Goal: Information Seeking & Learning: Learn about a topic

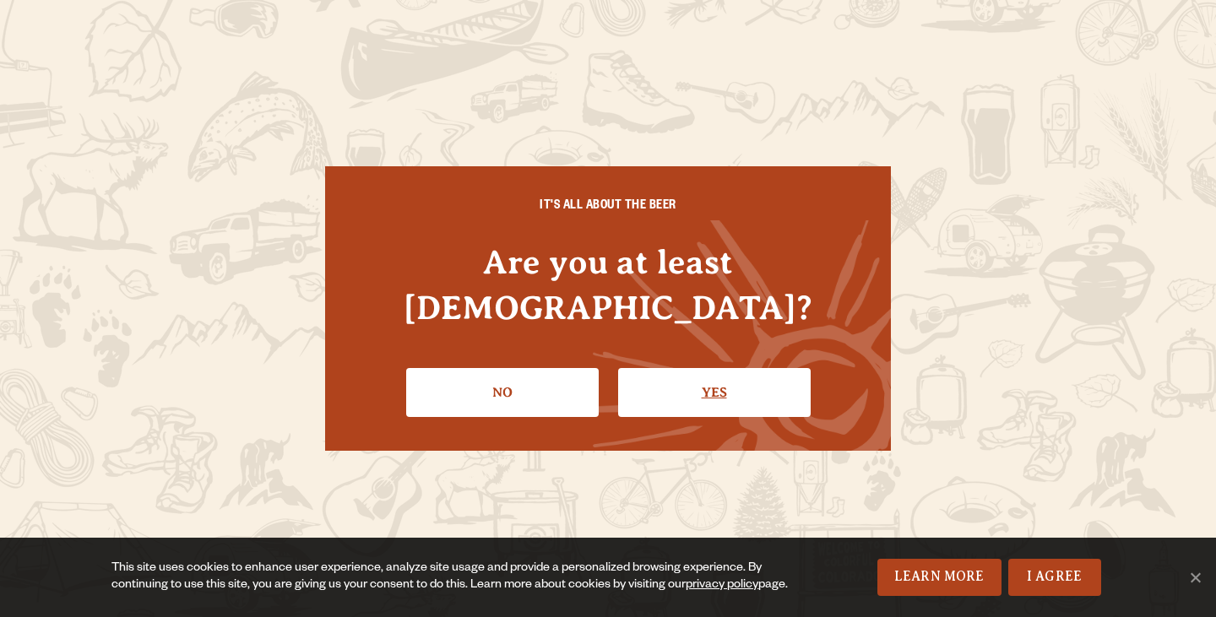
click at [663, 368] on link "Yes" at bounding box center [714, 392] width 193 height 49
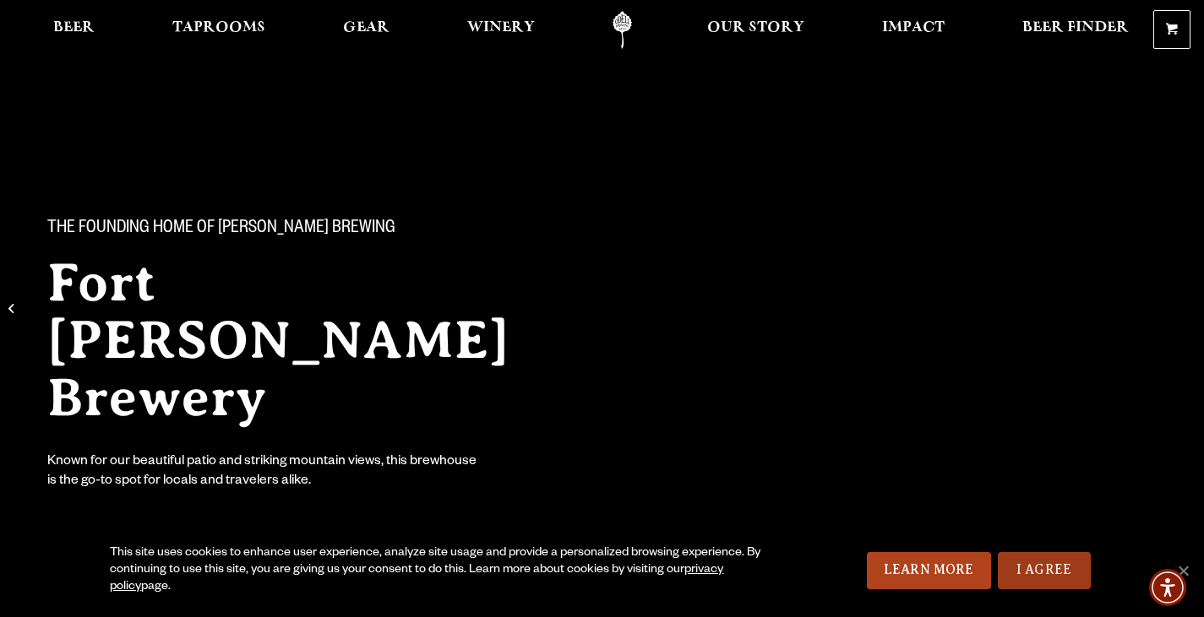
click at [1046, 560] on link "I Agree" at bounding box center [1043, 570] width 93 height 37
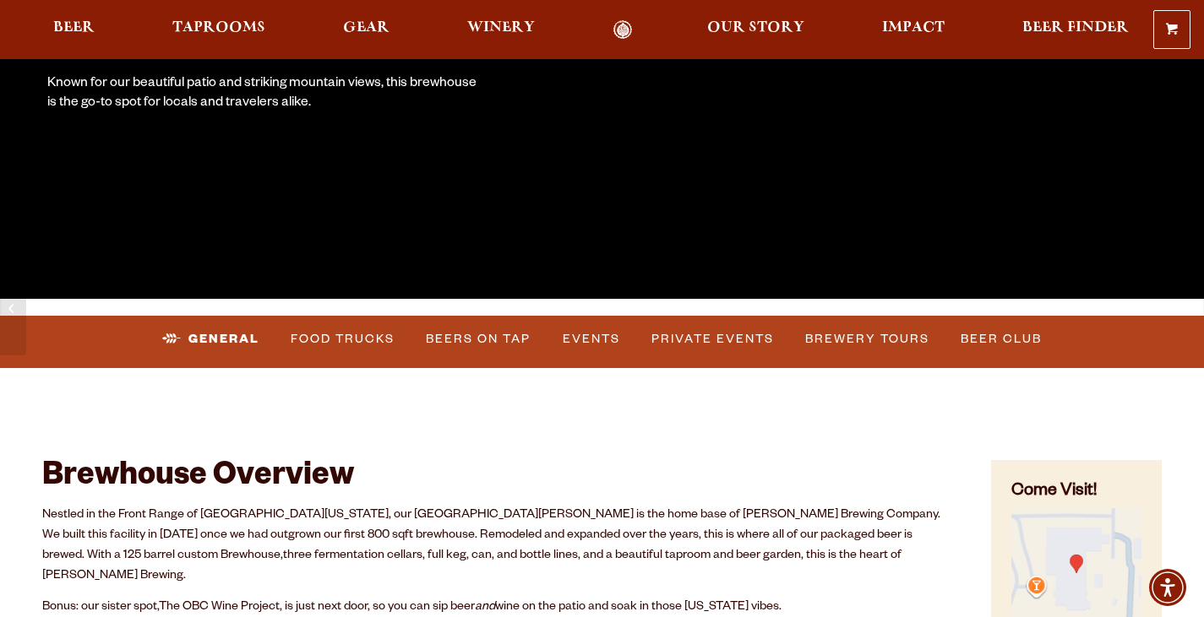
scroll to position [422, 0]
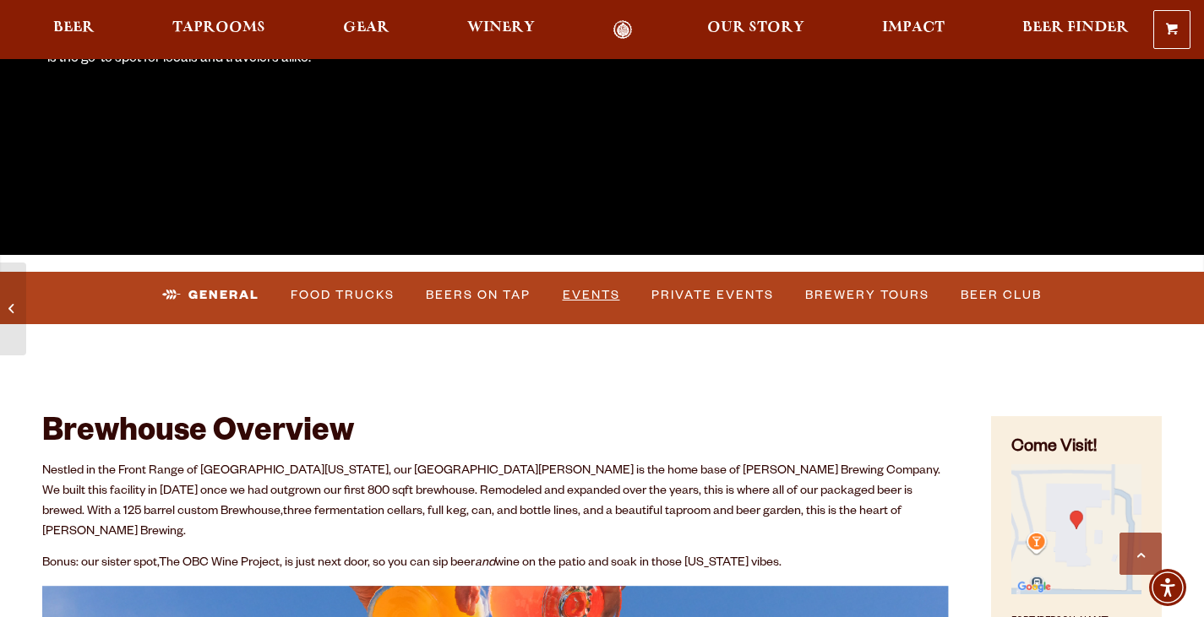
click at [589, 295] on link "Events" at bounding box center [591, 295] width 71 height 39
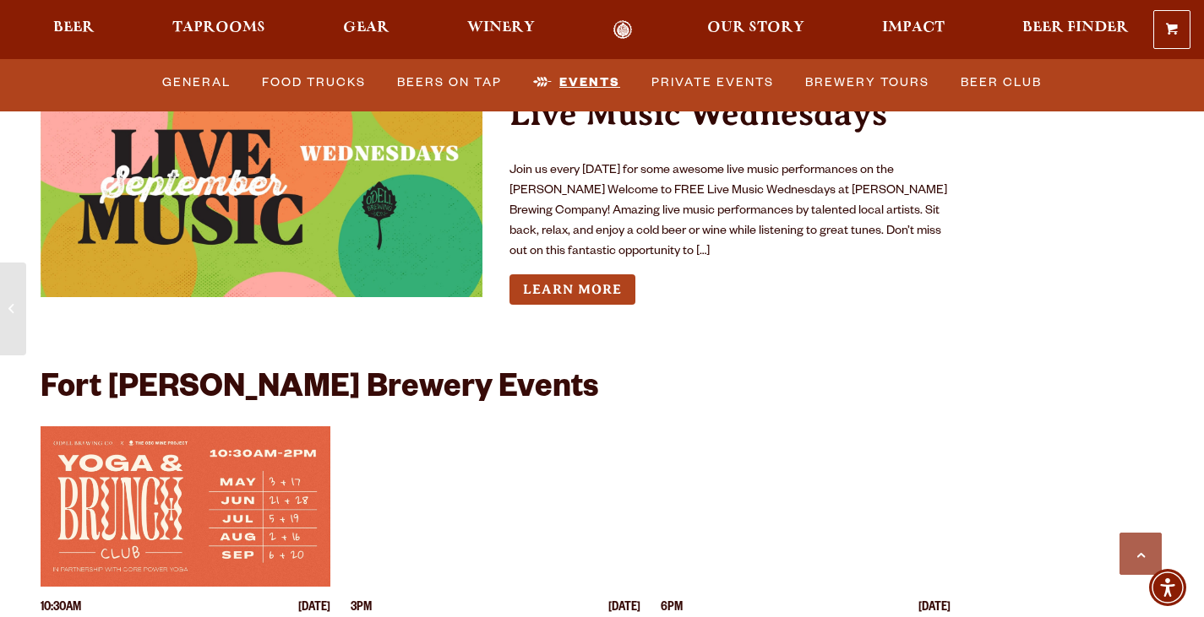
scroll to position [6379, 0]
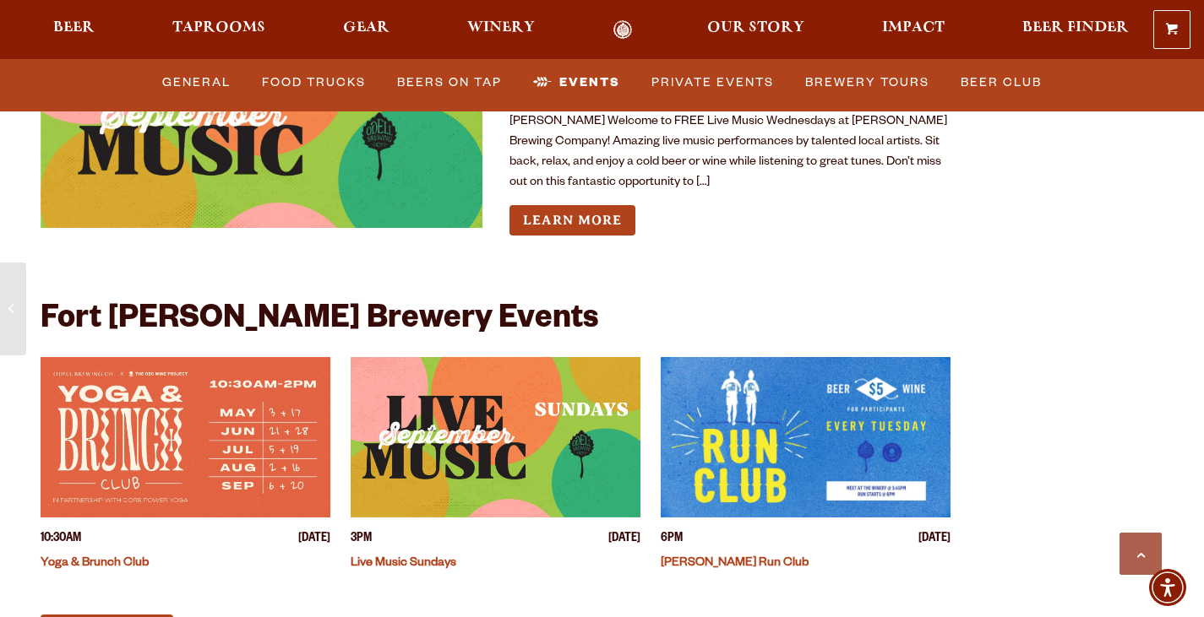
click at [503, 381] on img "View event details" at bounding box center [496, 437] width 290 height 160
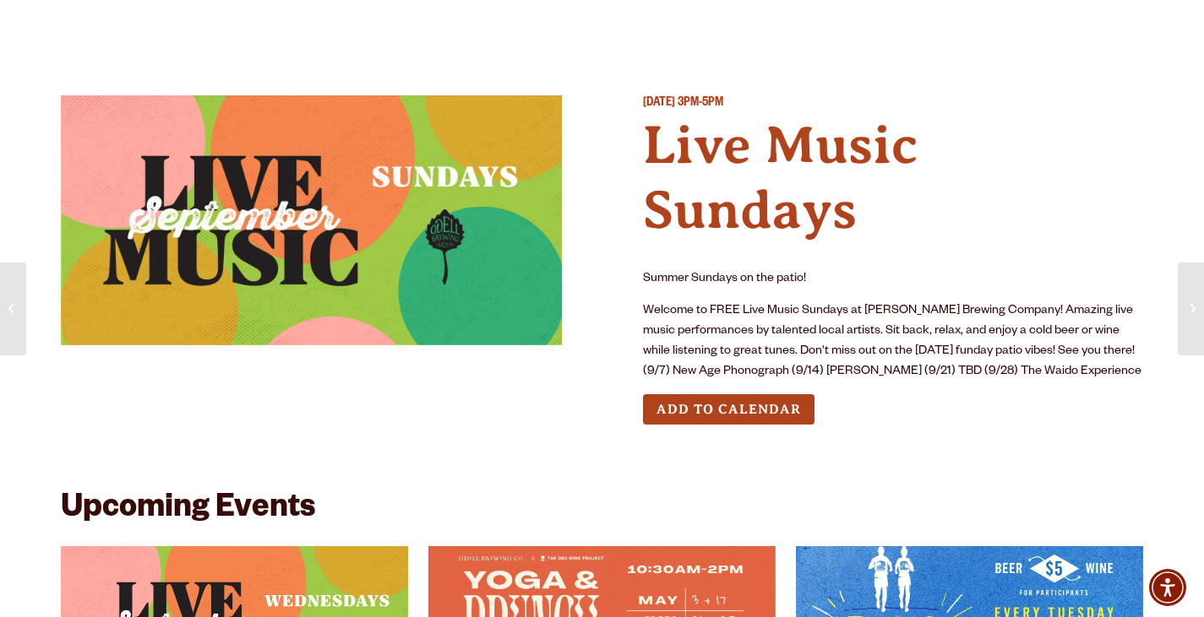
scroll to position [169, 0]
